Goal: Check status: Check status

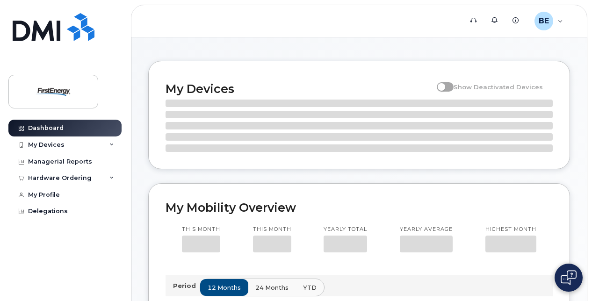
scroll to position [15, 0]
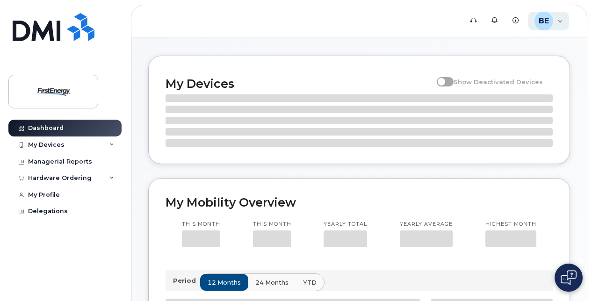
click at [562, 22] on div "BE [PERSON_NAME] Employee" at bounding box center [549, 21] width 42 height 19
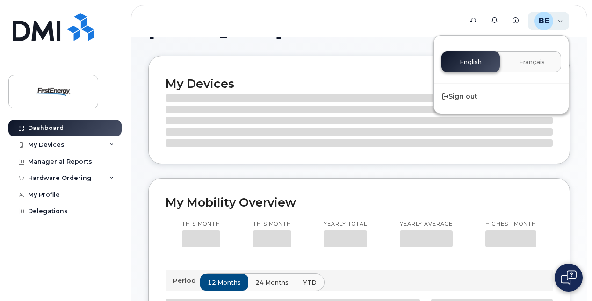
scroll to position [146, 0]
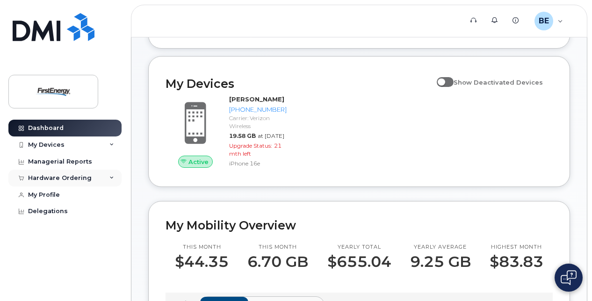
click at [112, 181] on div "Hardware Ordering" at bounding box center [64, 178] width 113 height 17
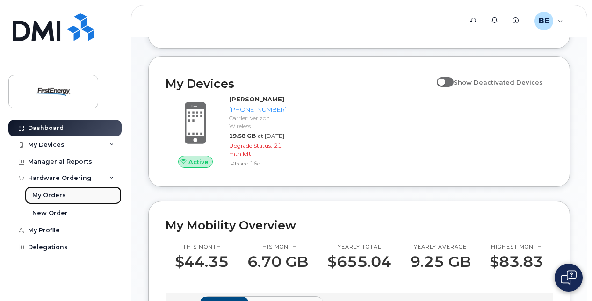
click at [57, 197] on div "My Orders" at bounding box center [49, 195] width 34 height 8
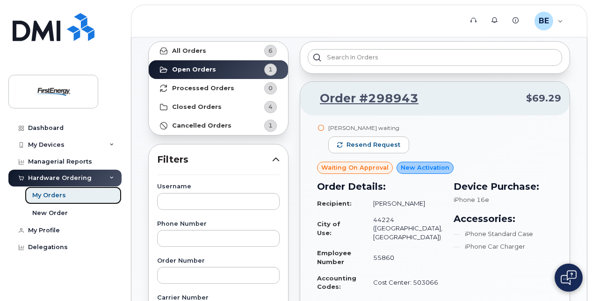
scroll to position [47, 0]
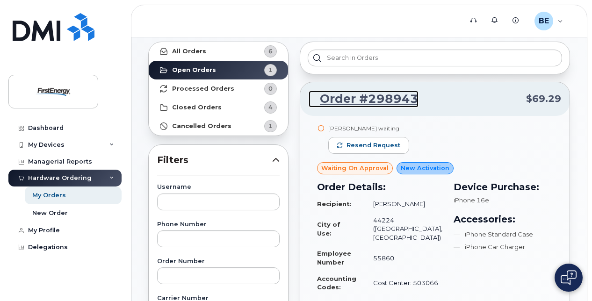
click at [382, 98] on link "Order #298943" at bounding box center [364, 99] width 110 height 17
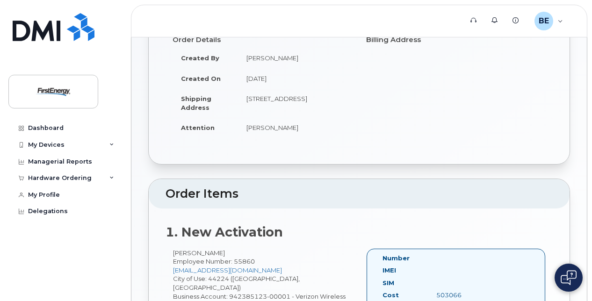
scroll to position [46, 0]
